Goal: Information Seeking & Learning: Learn about a topic

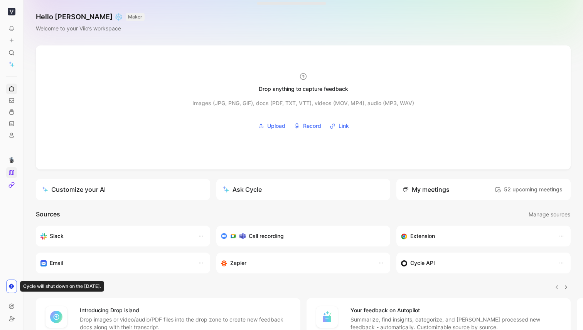
click at [13, 172] on icon at bounding box center [11, 173] width 6 height 6
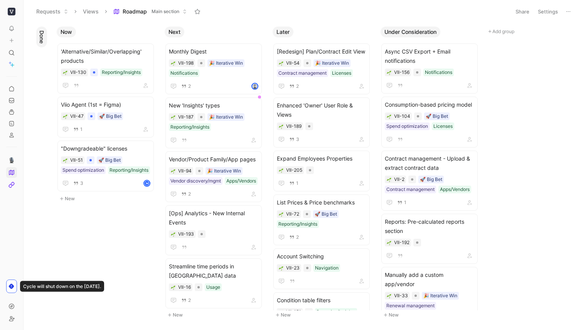
click at [15, 288] on button at bounding box center [11, 286] width 11 height 13
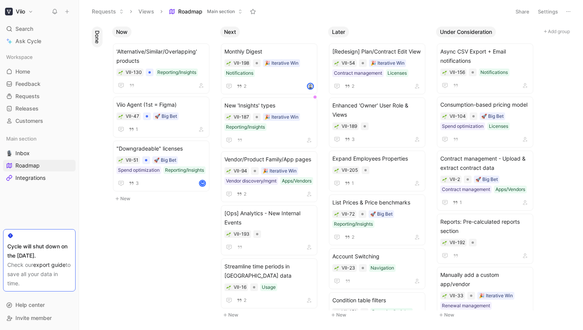
click at [33, 268] on link "export guide" at bounding box center [49, 265] width 32 height 7
click at [396, 125] on div "VII-189" at bounding box center [376, 127] width 89 height 8
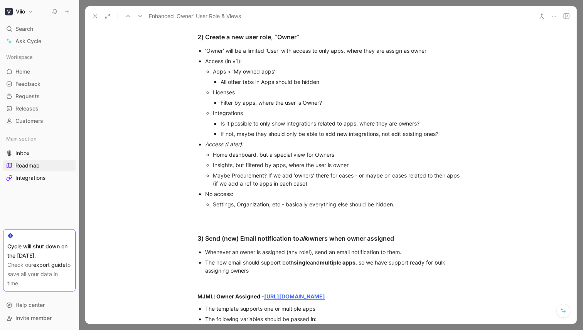
scroll to position [433, 0]
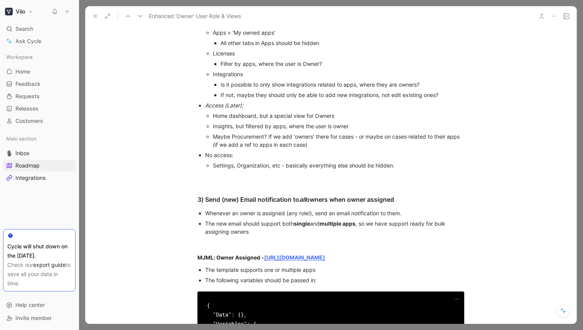
click at [93, 18] on icon at bounding box center [95, 16] width 6 height 6
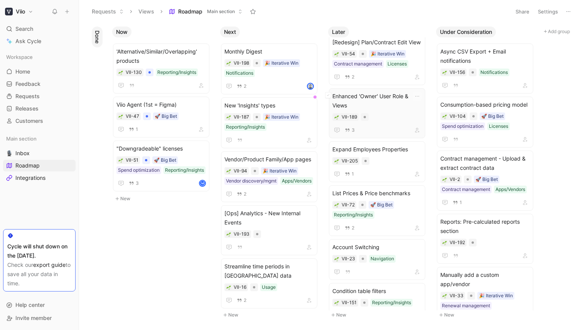
scroll to position [8, 0]
click at [375, 290] on span "Condition table filters" at bounding box center [376, 292] width 89 height 9
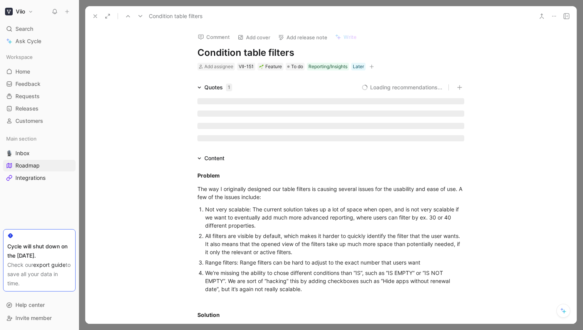
click at [255, 55] on h1 "Condition table filters" at bounding box center [330, 53] width 267 height 12
click at [143, 137] on div "Quotes 1 No recommendation" at bounding box center [330, 114] width 491 height 62
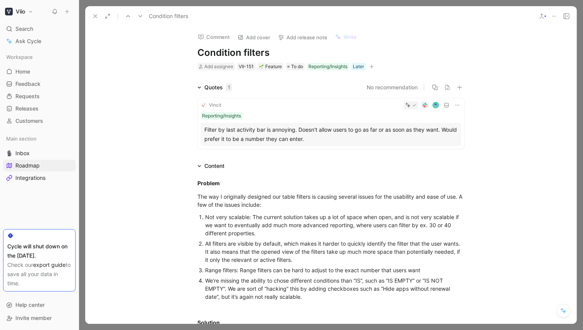
click at [93, 15] on icon at bounding box center [95, 16] width 6 height 6
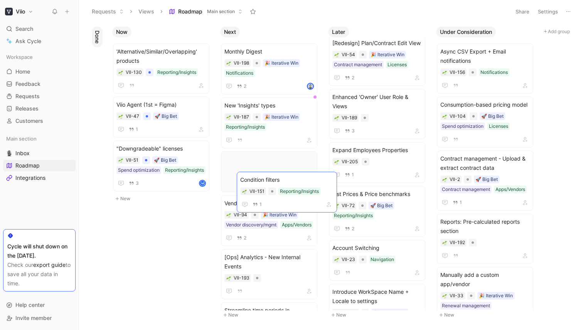
drag, startPoint x: 386, startPoint y: 290, endPoint x: 294, endPoint y: 177, distance: 145.2
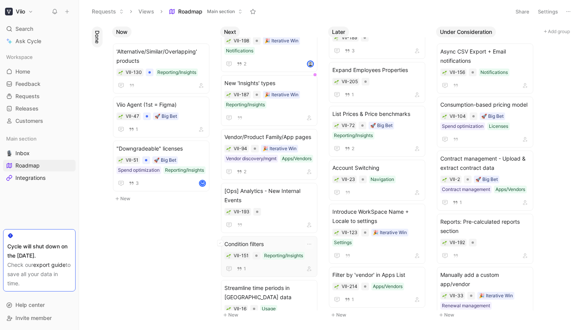
scroll to position [23, 0]
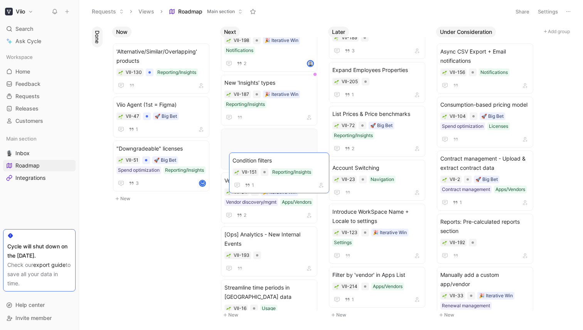
drag, startPoint x: 282, startPoint y: 243, endPoint x: 290, endPoint y: 159, distance: 84.1
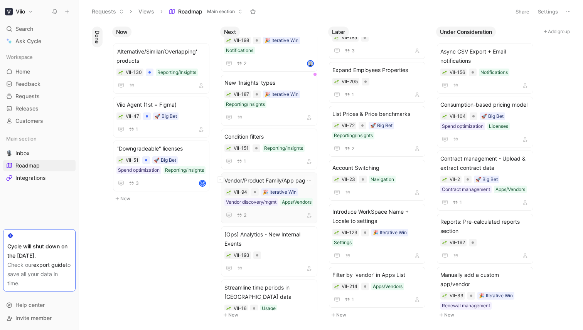
scroll to position [0, 0]
